Goal: Communication & Community: Share content

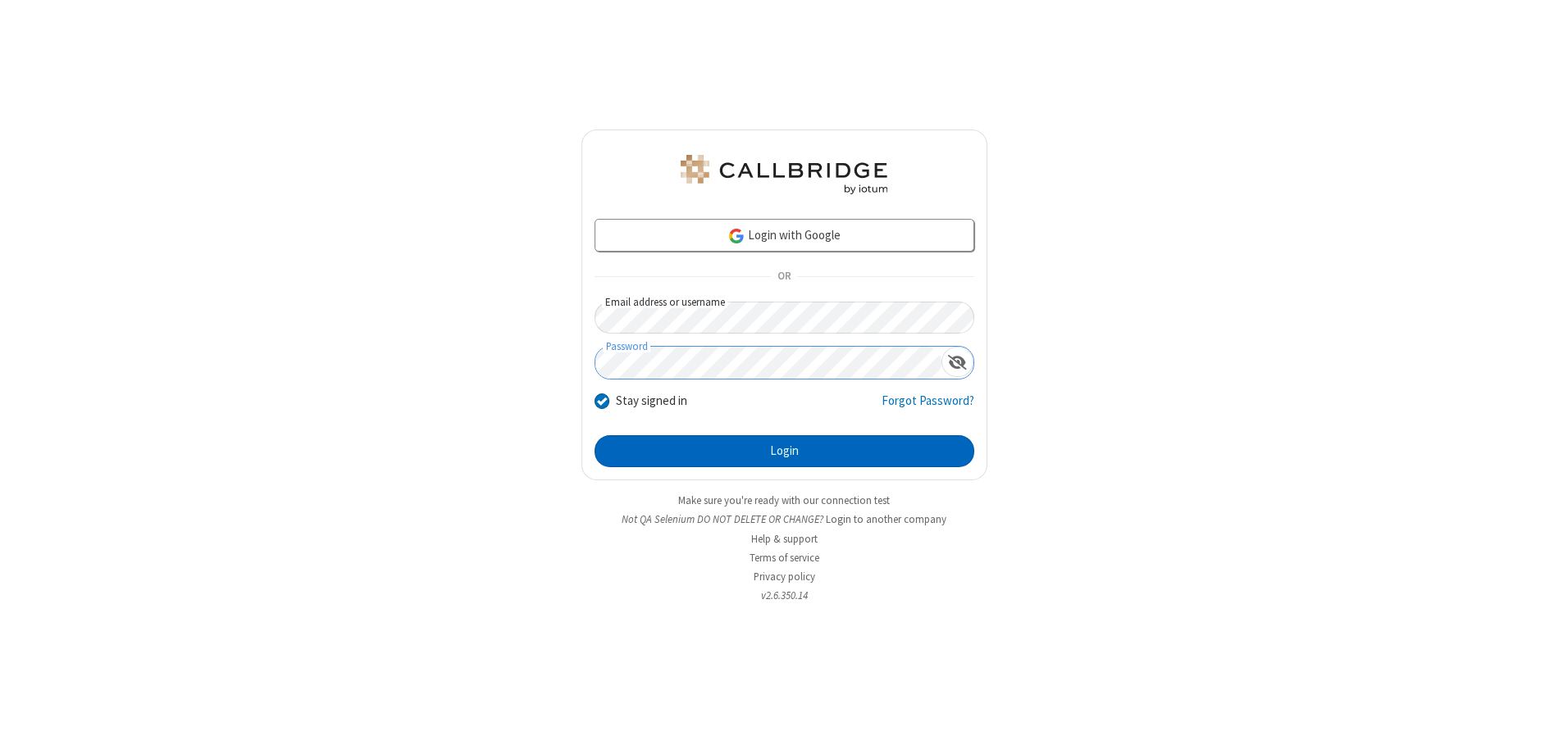
click at [784, 451] on button "Login" at bounding box center [784, 451] width 380 height 33
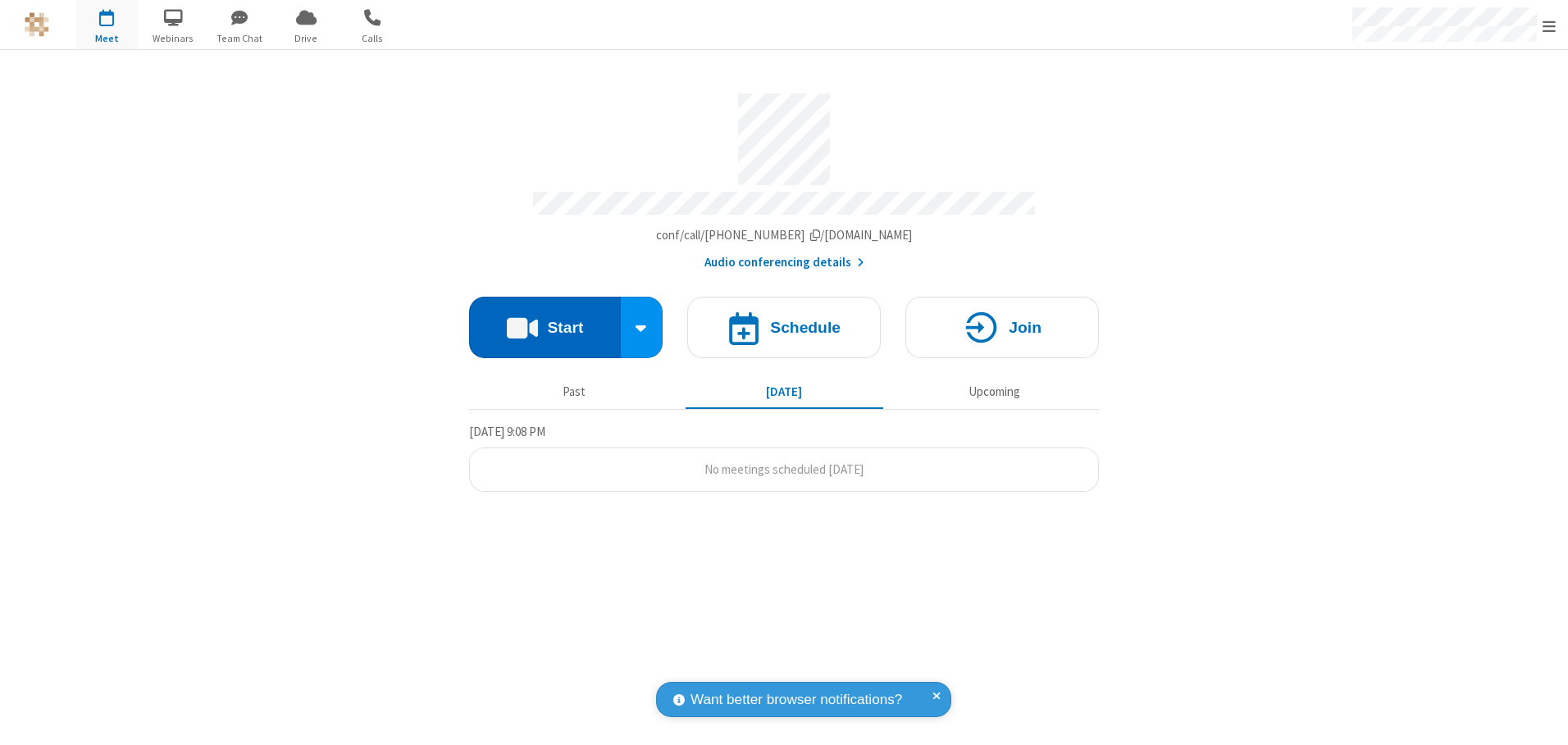
click at [545, 321] on button "Start" at bounding box center [545, 328] width 152 height 61
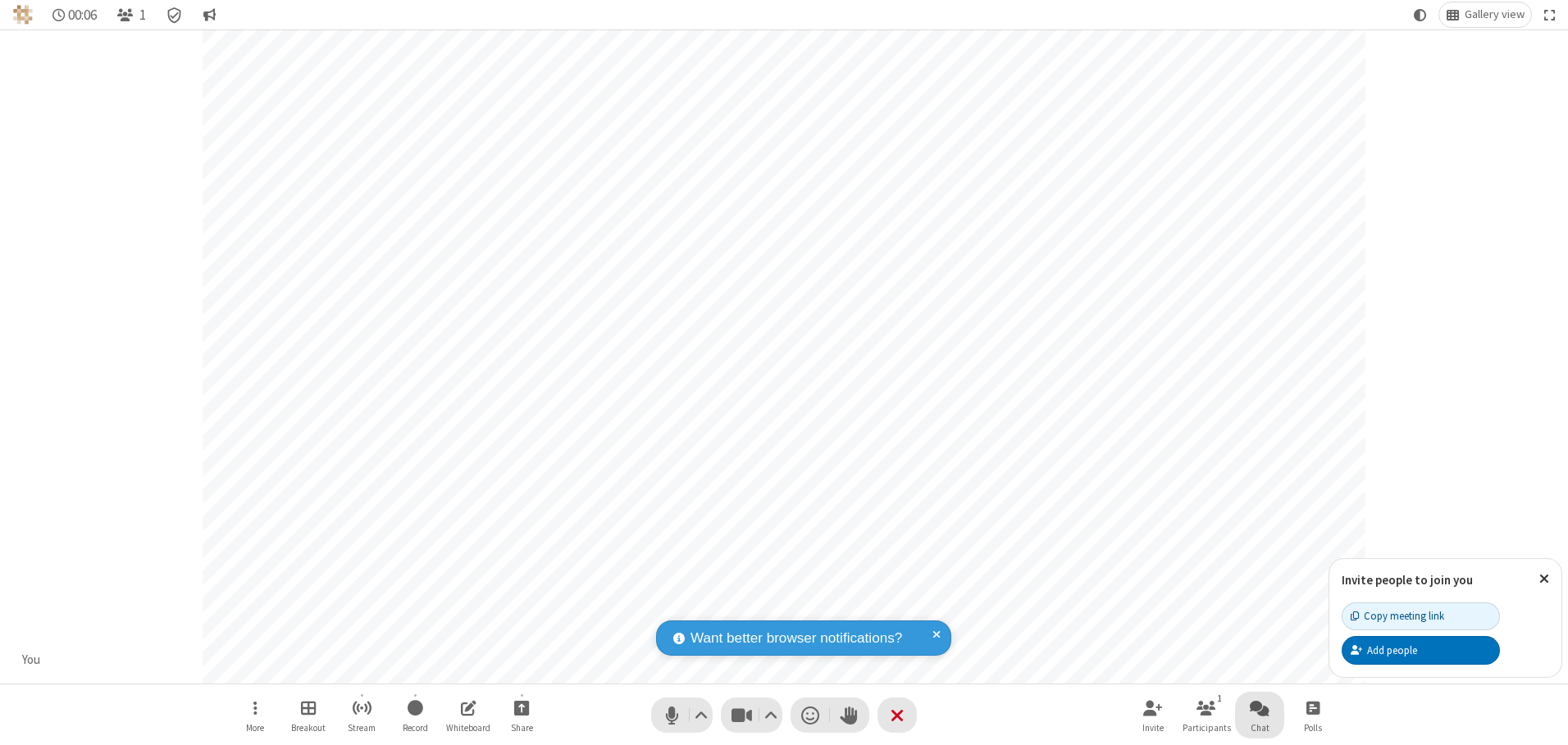
click at [1260, 708] on span "Open chat" at bounding box center [1260, 708] width 20 height 20
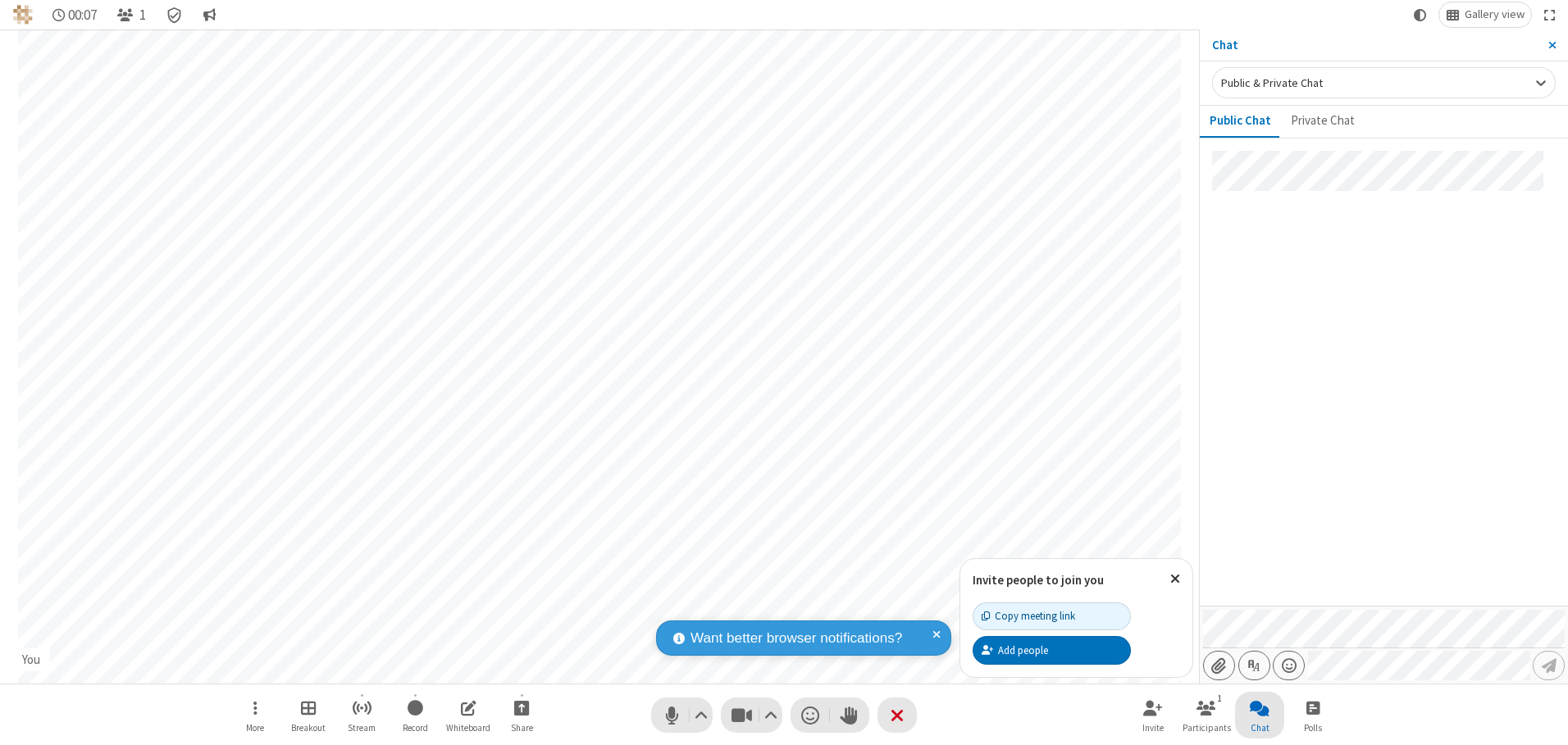
type input "C:\fakepath\doc_test.docx"
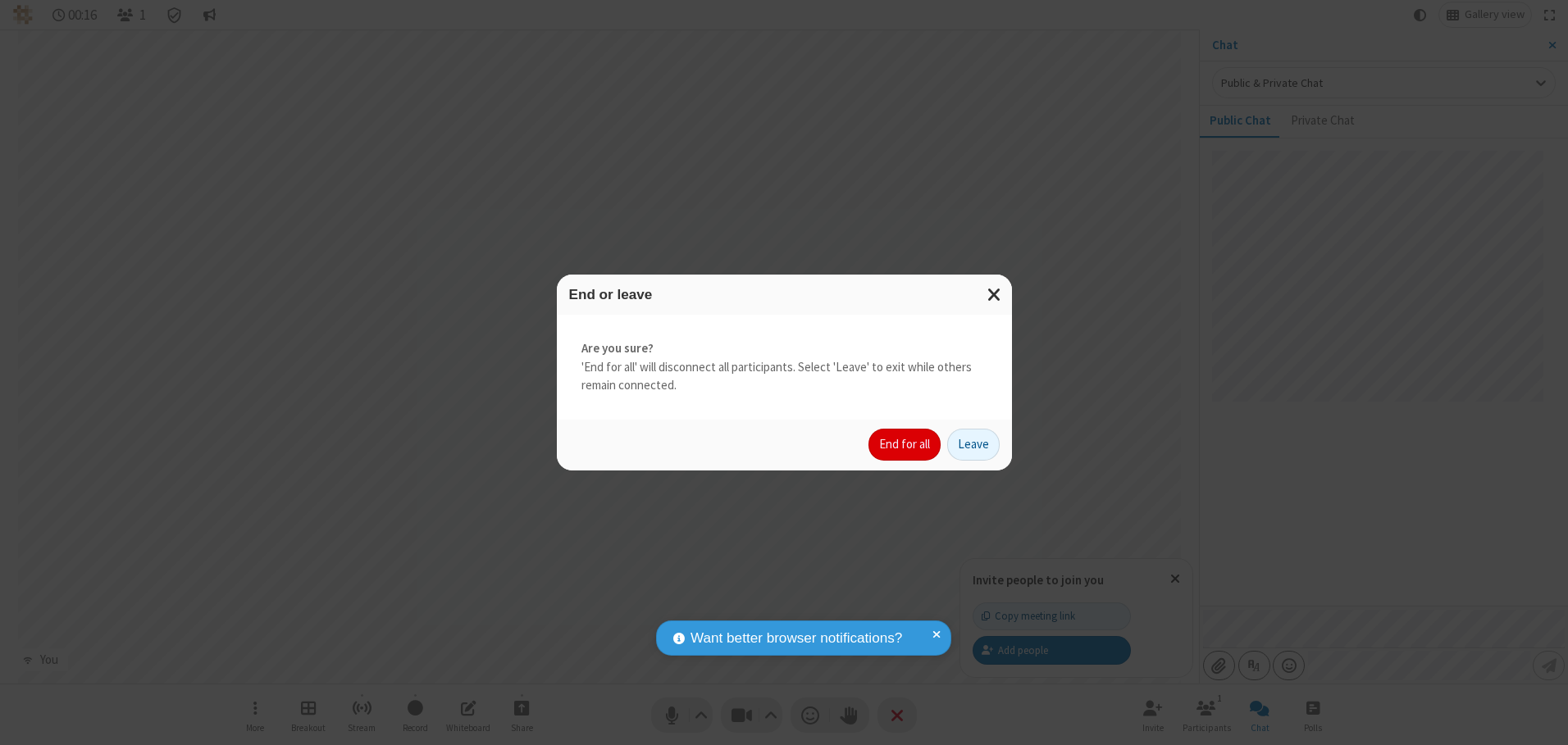
click at [906, 444] on button "End for all" at bounding box center [904, 444] width 72 height 33
